Goal: Task Accomplishment & Management: Manage account settings

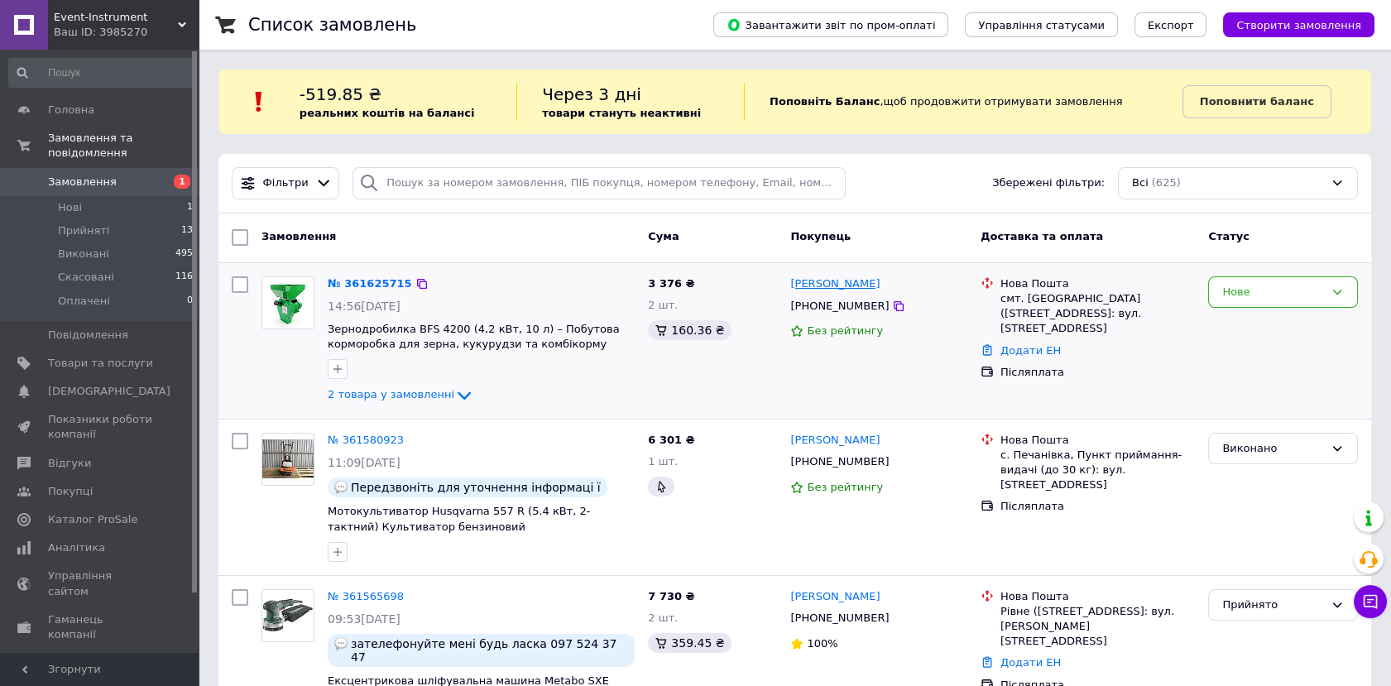
click at [840, 281] on link "[PERSON_NAME]" at bounding box center [834, 284] width 89 height 16
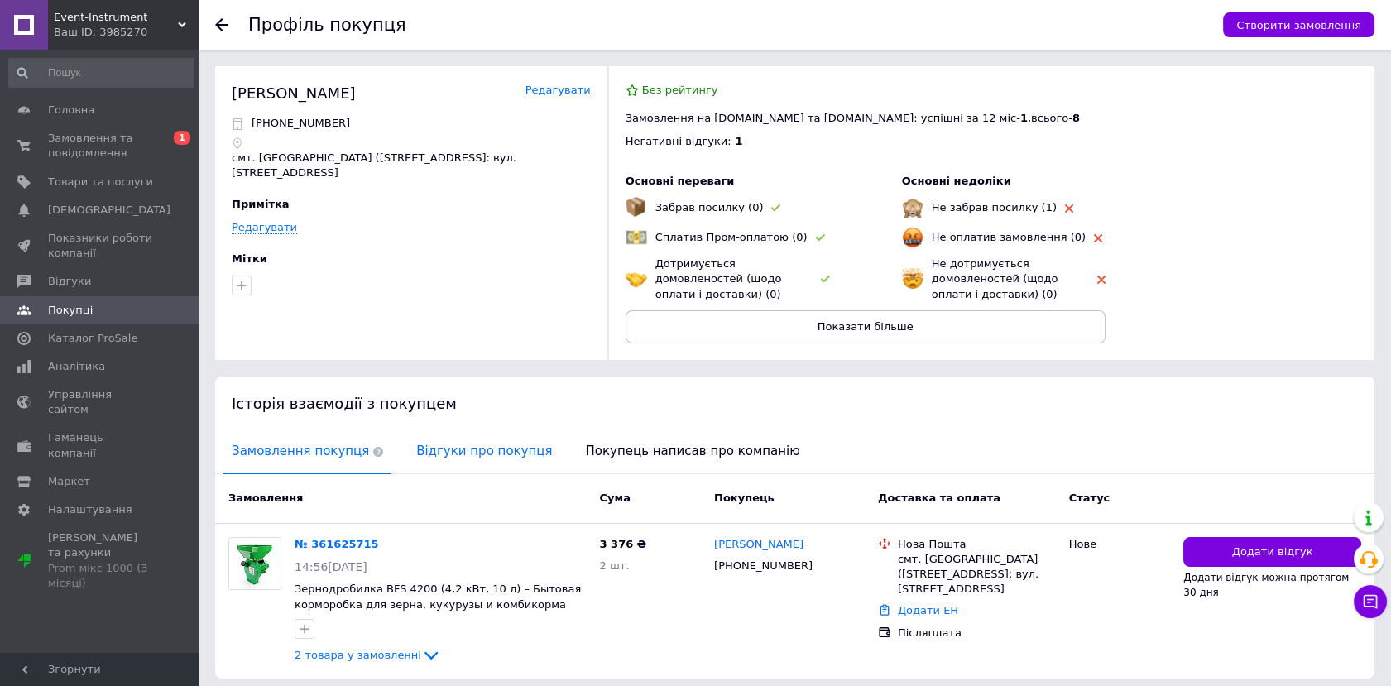
click at [482, 444] on span "Відгуки про покупця" at bounding box center [484, 451] width 152 height 42
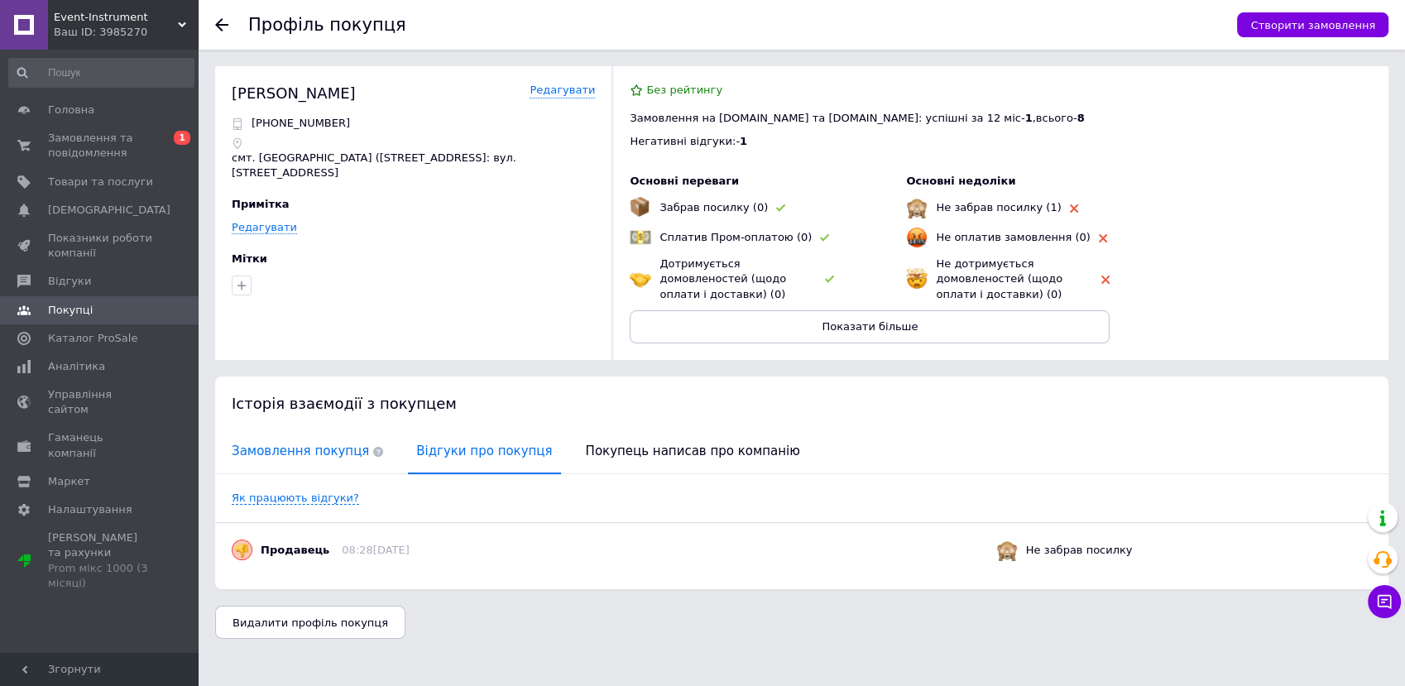
click at [291, 455] on span "Замовлення покупця" at bounding box center [307, 451] width 168 height 42
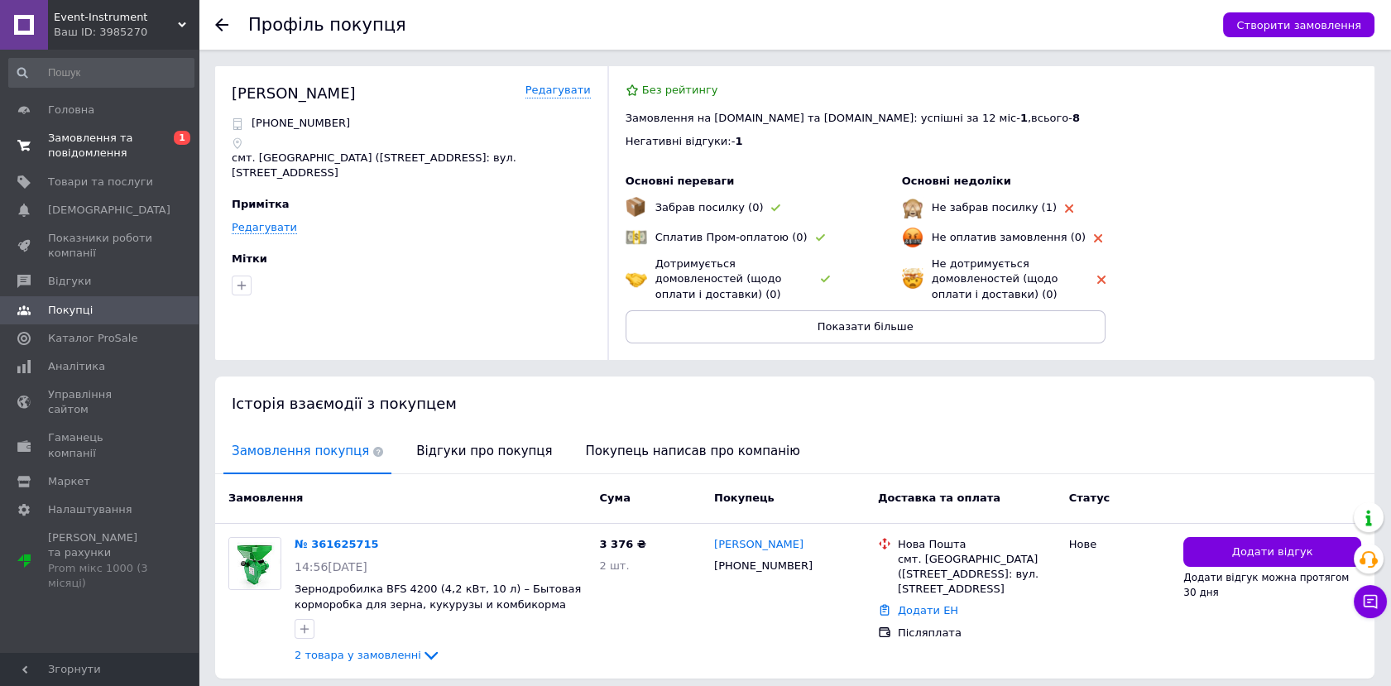
click at [103, 154] on span "Замовлення та повідомлення" at bounding box center [100, 146] width 105 height 30
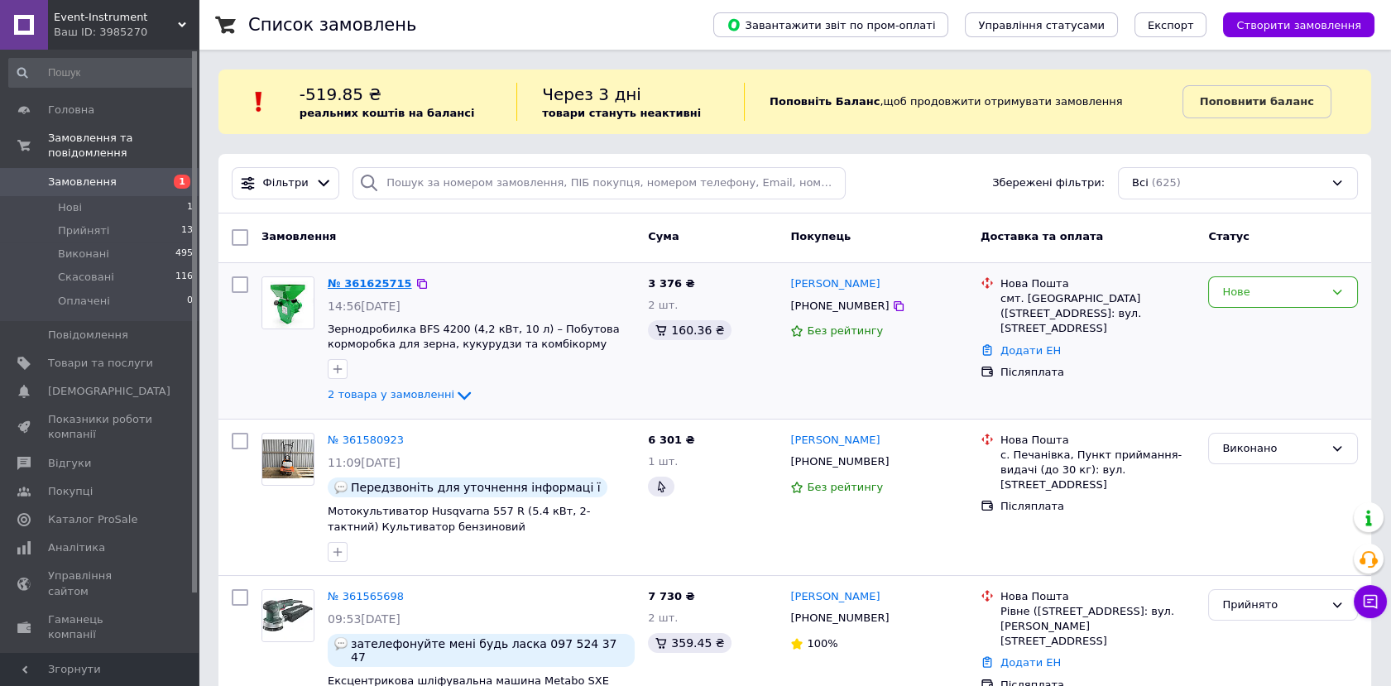
click at [342, 282] on link "№ 361625715" at bounding box center [370, 283] width 84 height 12
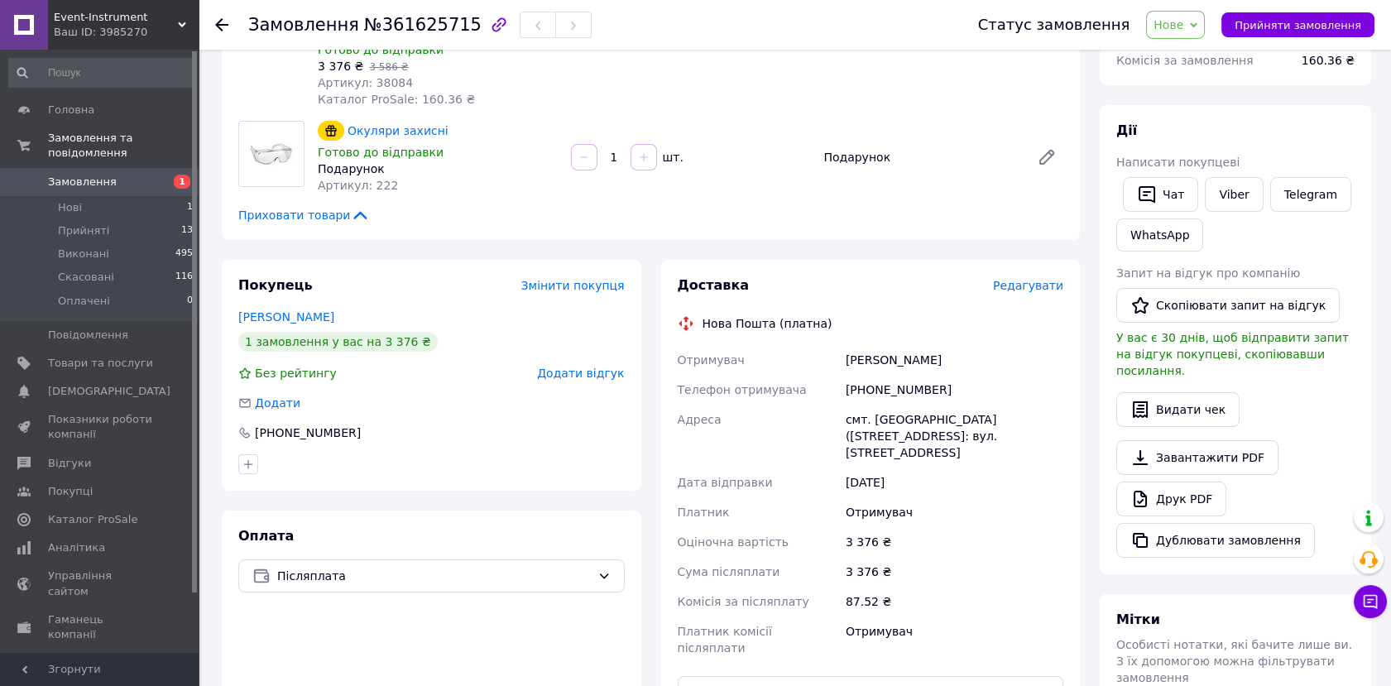
scroll to position [276, 0]
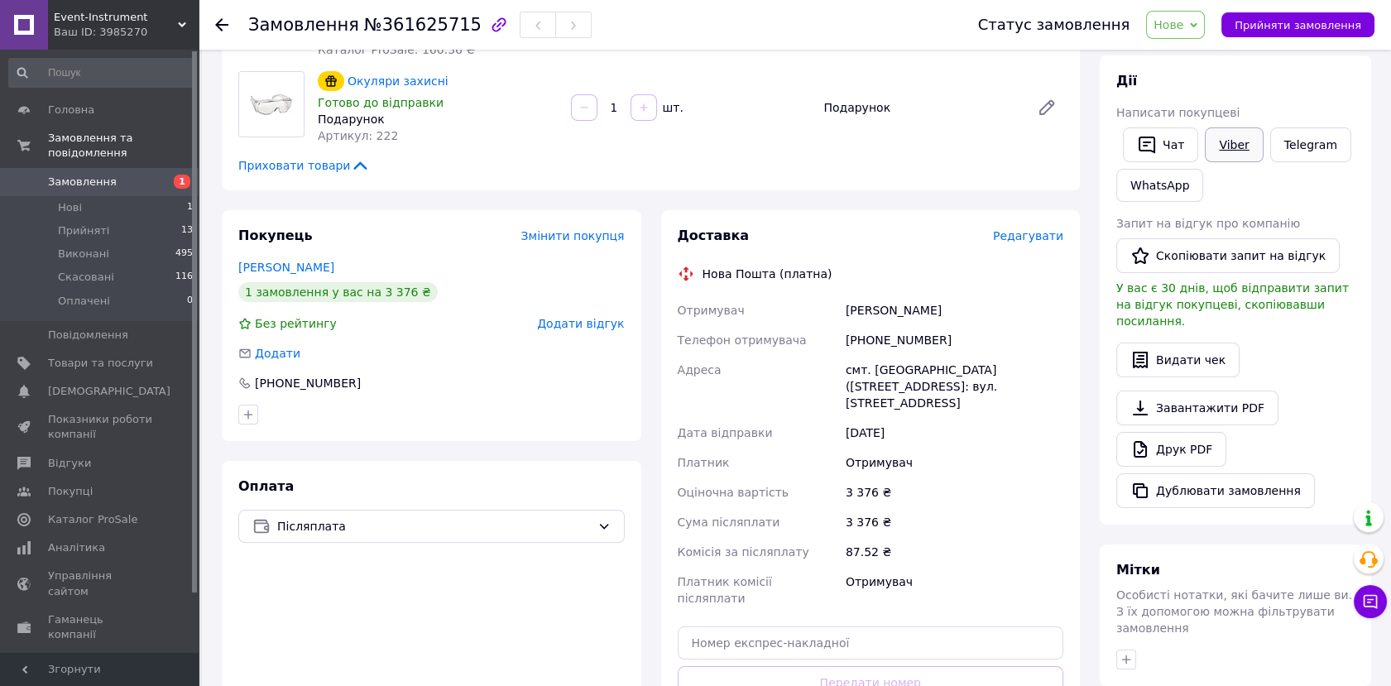
click at [1231, 141] on link "Viber" at bounding box center [1234, 144] width 58 height 35
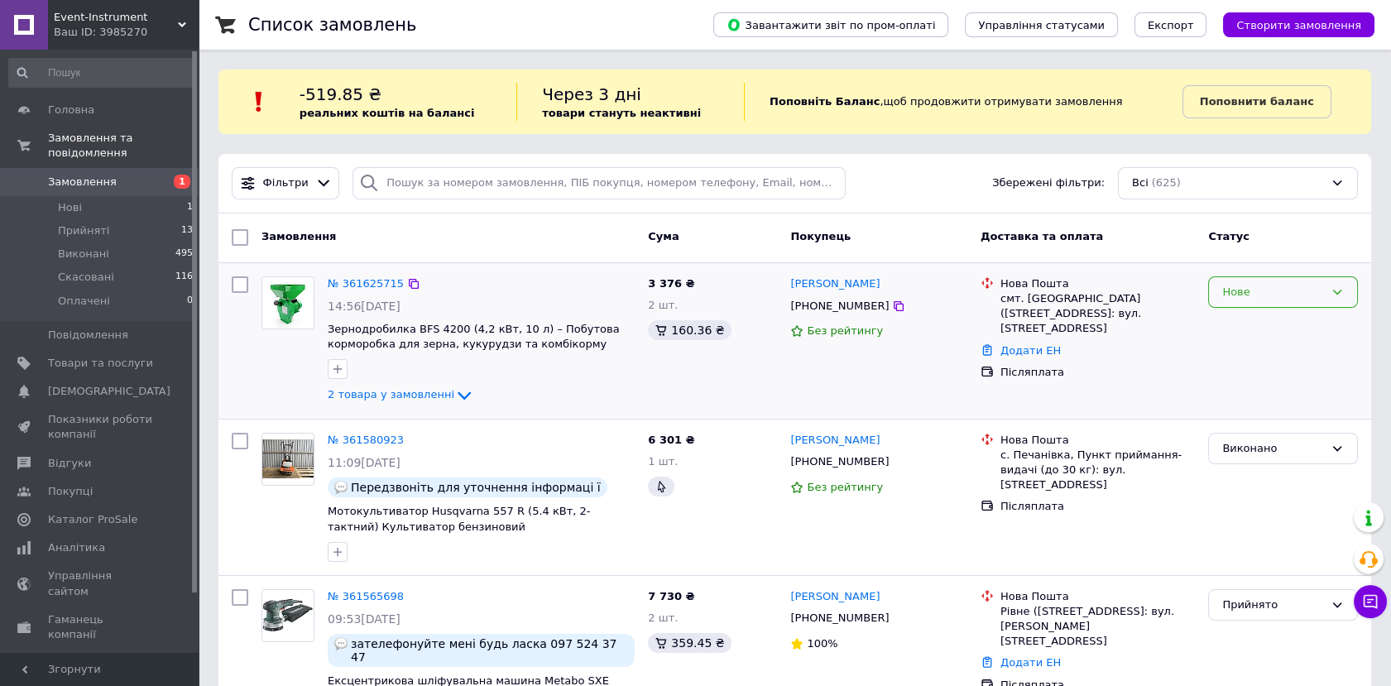
click at [1251, 294] on div "Нове" at bounding box center [1273, 292] width 102 height 17
click at [1242, 328] on li "Прийнято" at bounding box center [1283, 326] width 148 height 31
click at [377, 305] on span "14:56[DATE]" at bounding box center [364, 306] width 73 height 13
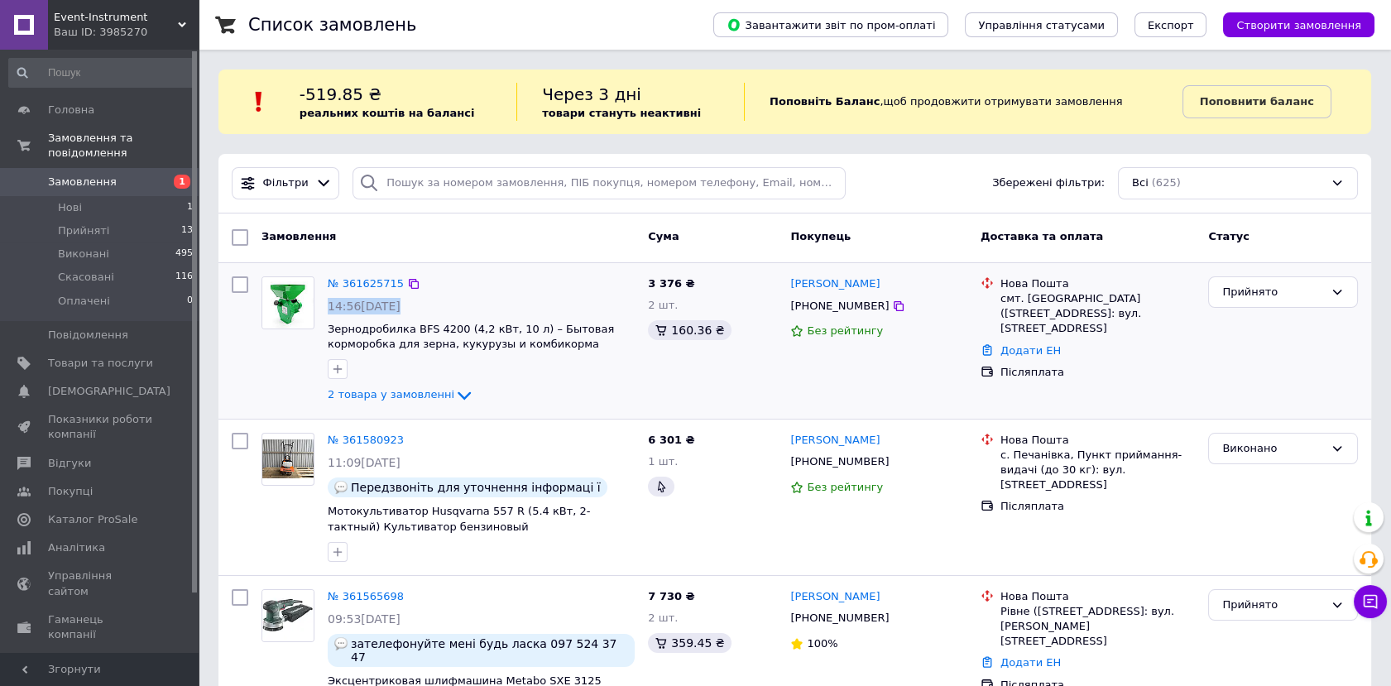
copy div "14:56[DATE]"
drag, startPoint x: 784, startPoint y: 280, endPoint x: 893, endPoint y: 283, distance: 108.5
click at [893, 283] on div "Саня Селюченко +380961942965 Без рейтингу" at bounding box center [879, 341] width 190 height 142
copy link "[PERSON_NAME]"
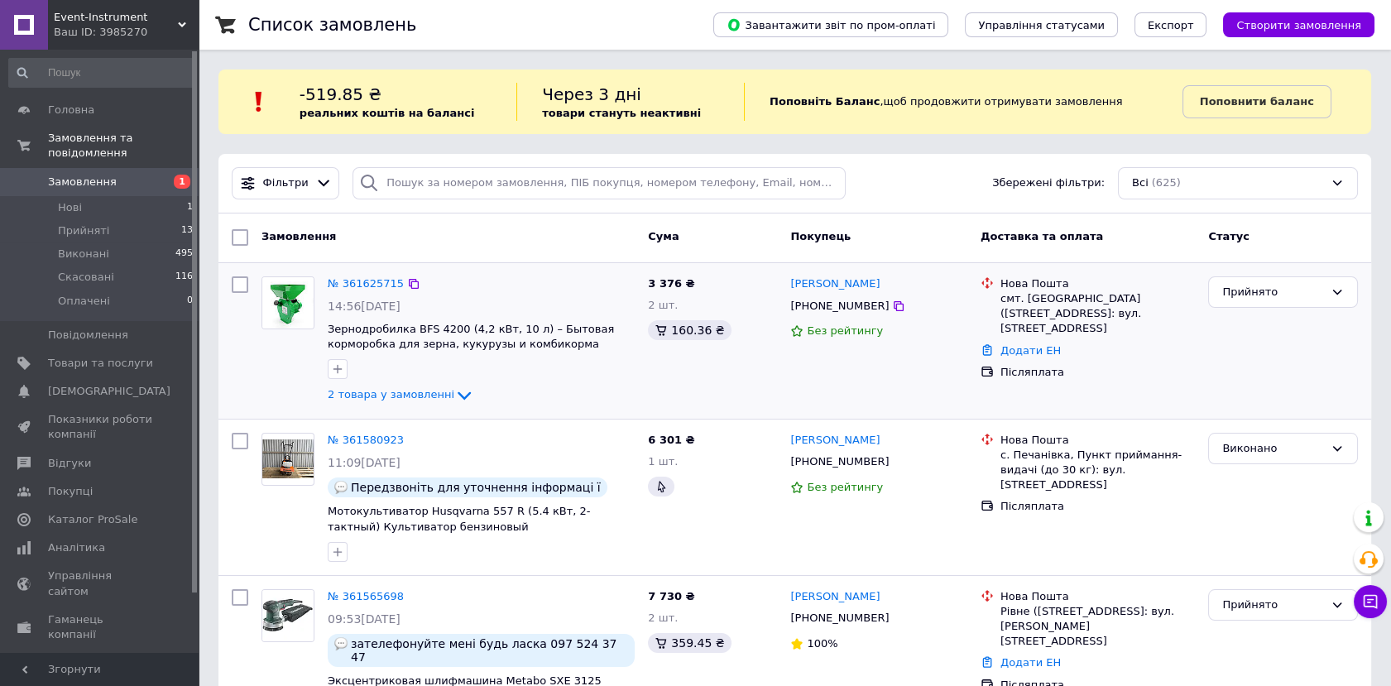
click at [837, 303] on div "[PHONE_NUMBER]" at bounding box center [839, 306] width 105 height 22
copy div "380961942965"
drag, startPoint x: 999, startPoint y: 300, endPoint x: 1106, endPoint y: 314, distance: 107.6
click at [1106, 314] on div "Нова Пошта смт. Корнин (Житомирська обл.), №1: вул. Соборна, 12" at bounding box center [1097, 306] width 201 height 60
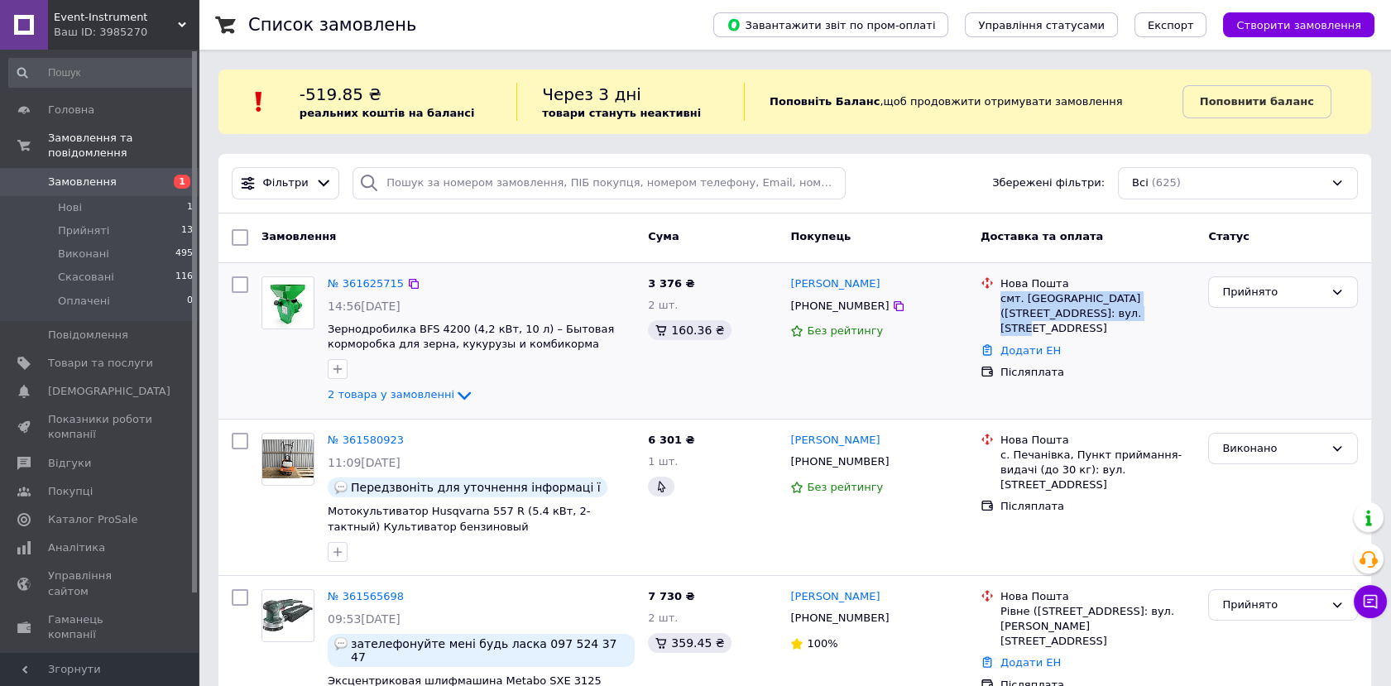
copy div "смт. [GEOGRAPHIC_DATA] ([STREET_ADDRESS]: вул. [STREET_ADDRESS]"
click at [362, 285] on link "№ 361625715" at bounding box center [366, 283] width 76 height 12
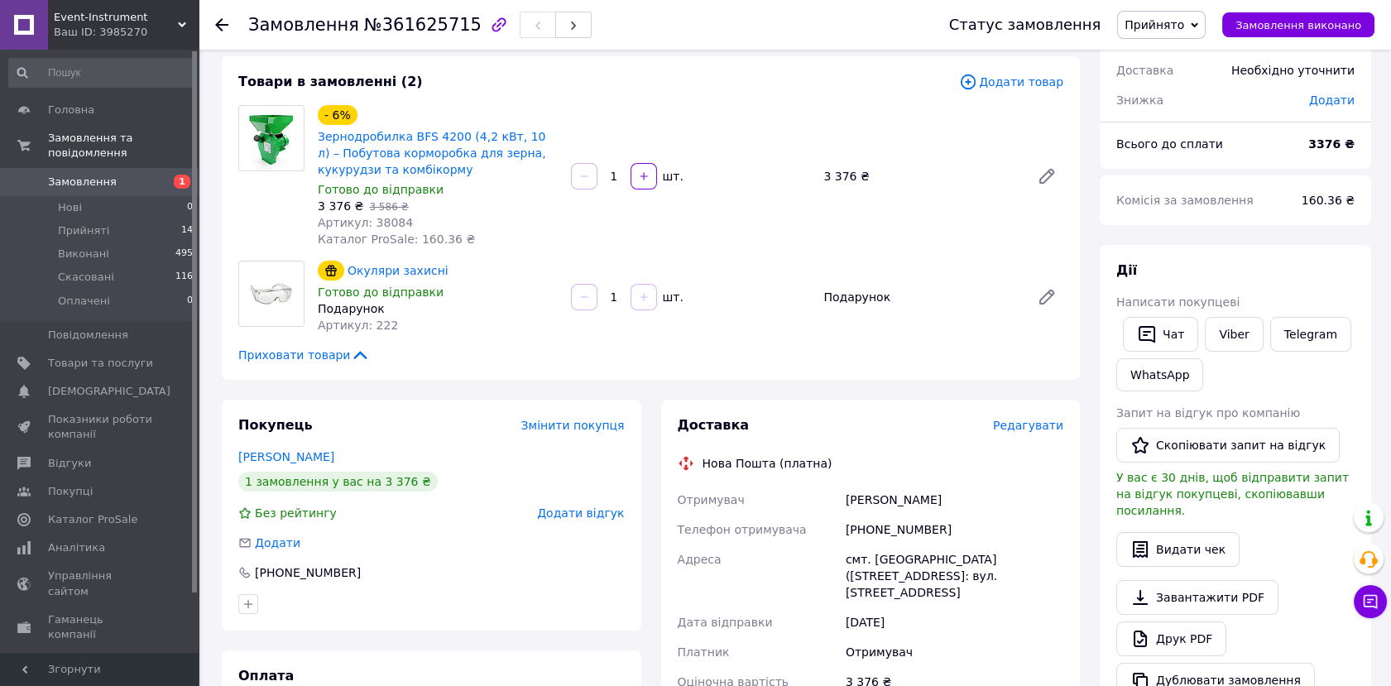
scroll to position [276, 0]
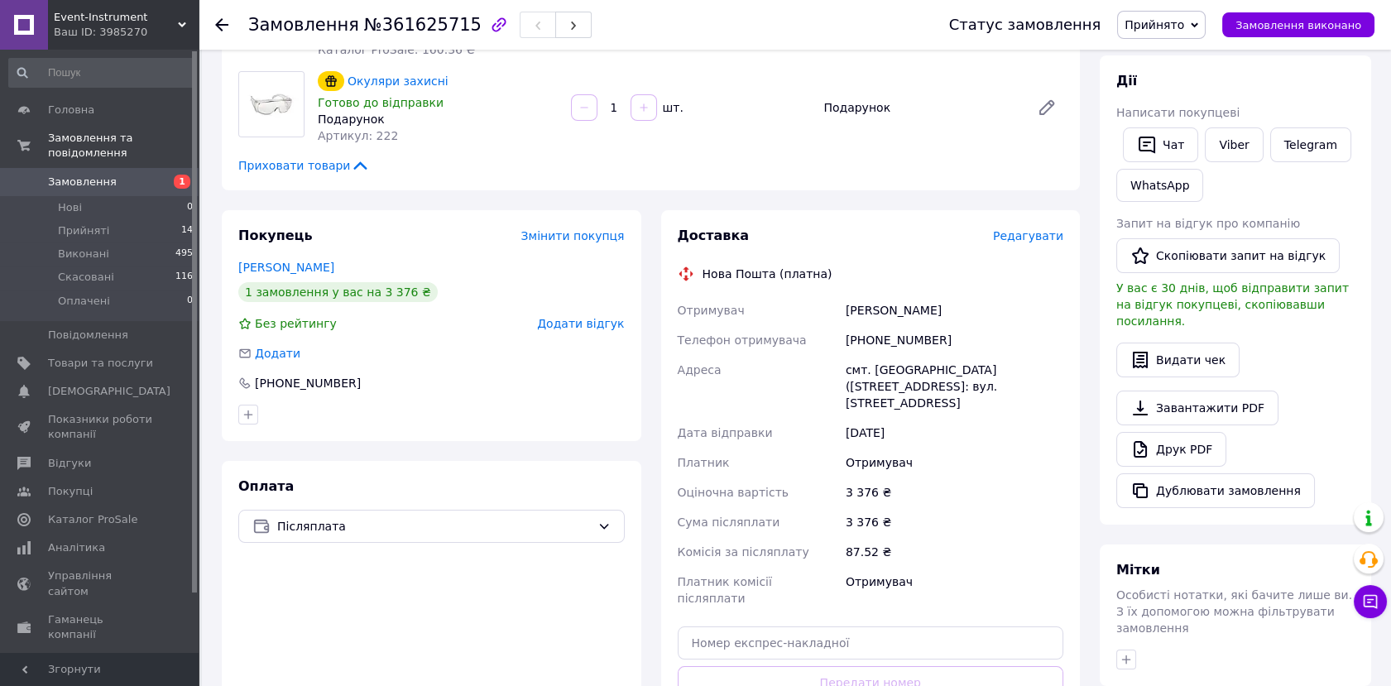
click at [864, 309] on div "Селюченко Саня" at bounding box center [954, 310] width 224 height 30
copy div "Селюченко"
click at [924, 311] on div "Селюченко Саня" at bounding box center [954, 310] width 224 height 30
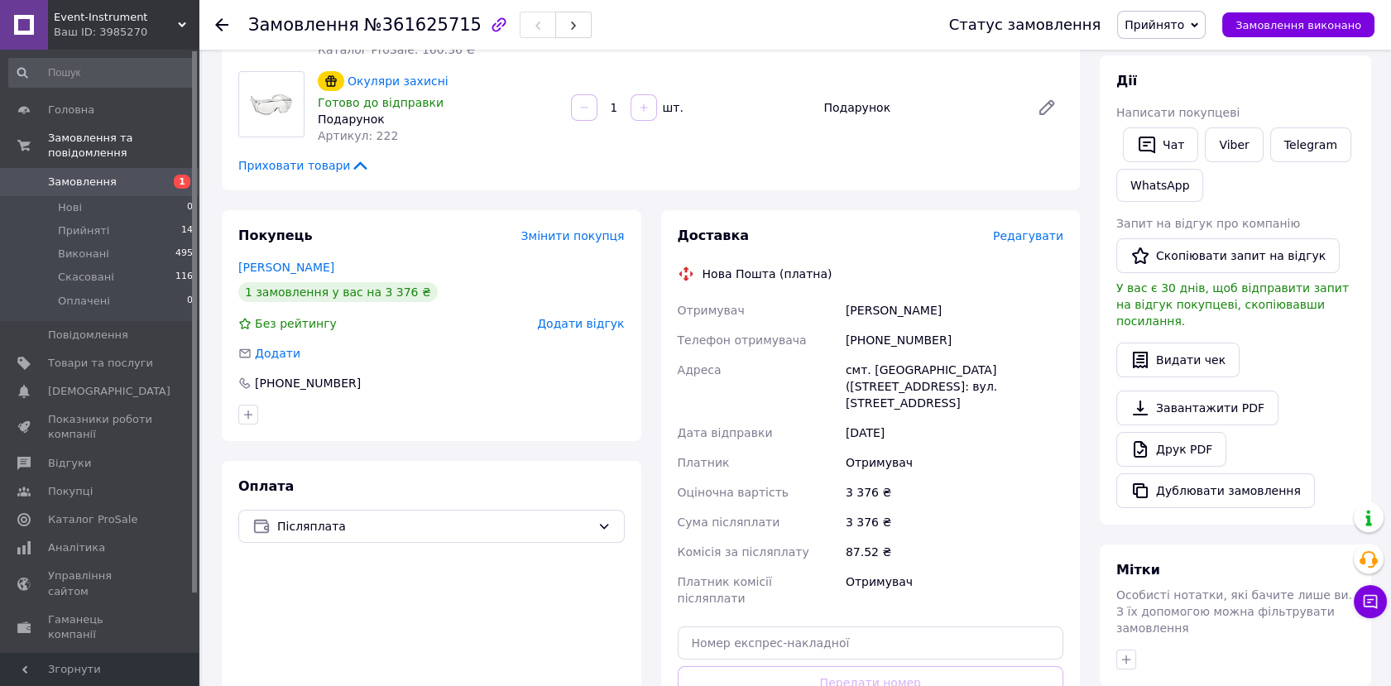
copy div "Саня"
click at [880, 341] on div "[PHONE_NUMBER]" at bounding box center [954, 340] width 224 height 30
copy div "380961942965"
click at [893, 361] on div "смт. [GEOGRAPHIC_DATA] ([STREET_ADDRESS]: вул. [STREET_ADDRESS]" at bounding box center [954, 386] width 224 height 63
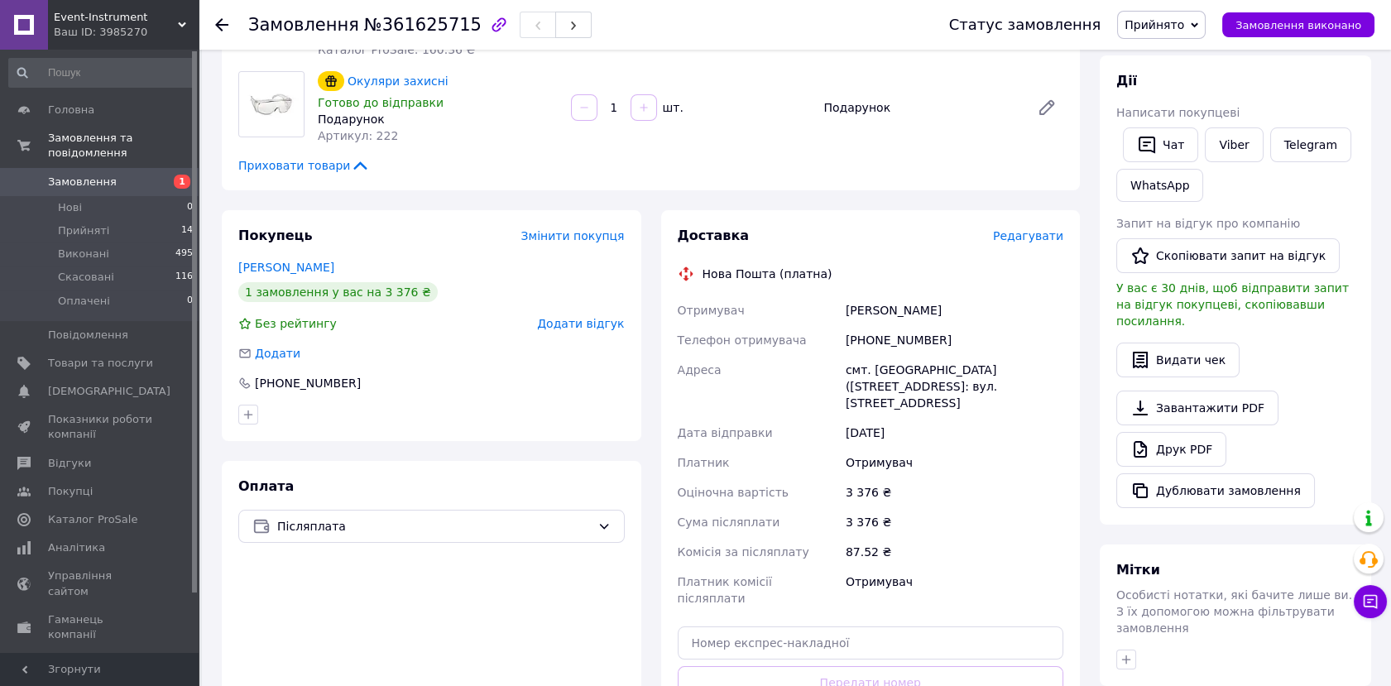
click at [894, 363] on div "смт. [GEOGRAPHIC_DATA] ([STREET_ADDRESS]: вул. [STREET_ADDRESS]" at bounding box center [954, 386] width 224 height 63
copy div "Корнин"
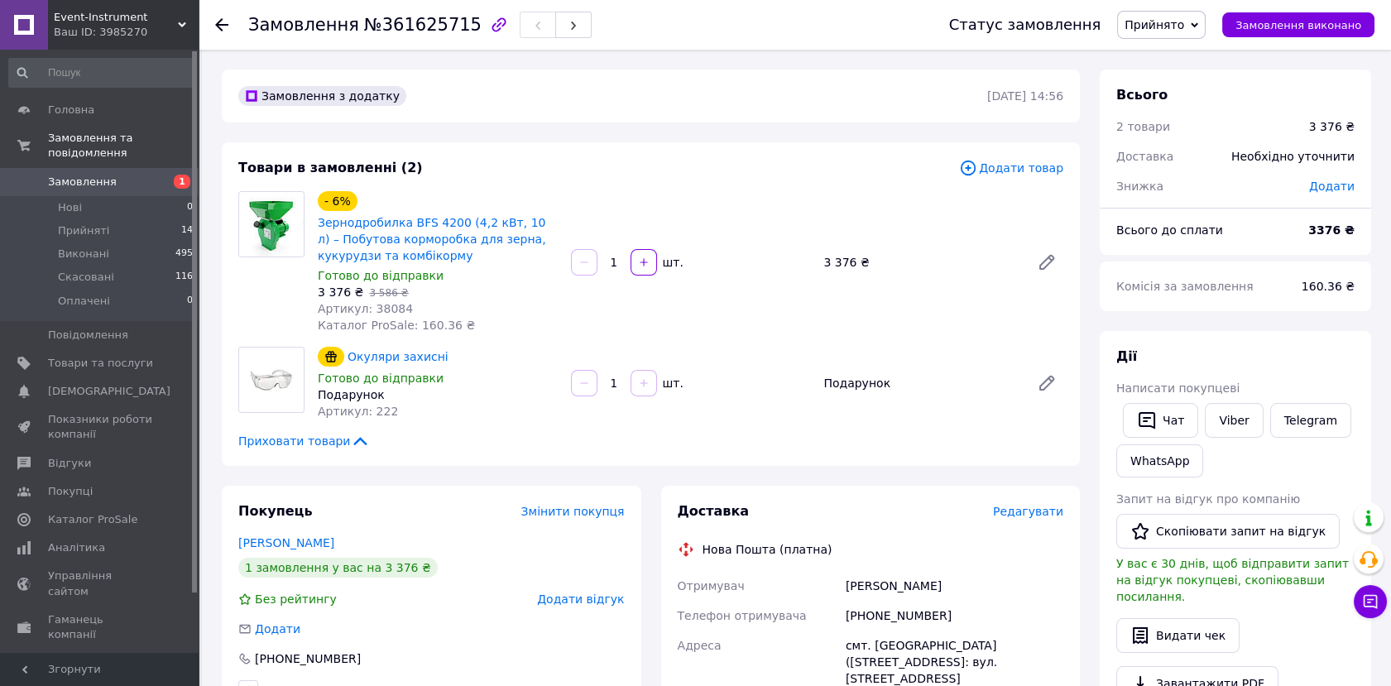
click at [391, 312] on span "Артикул: 38084" at bounding box center [365, 308] width 95 height 13
copy span "38084"
